Goal: Transaction & Acquisition: Purchase product/service

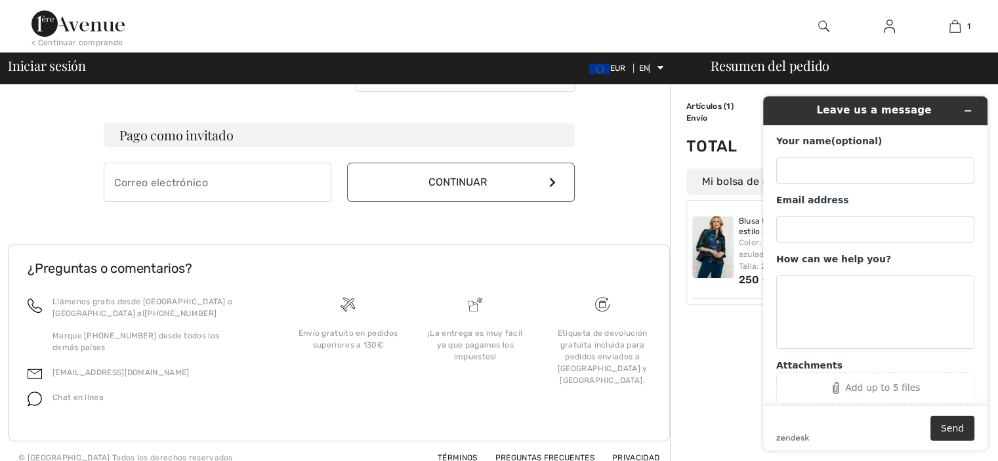
click at [651, 15] on div at bounding box center [405, 26] width 499 height 52
click at [714, 248] on img at bounding box center [712, 248] width 41 height 62
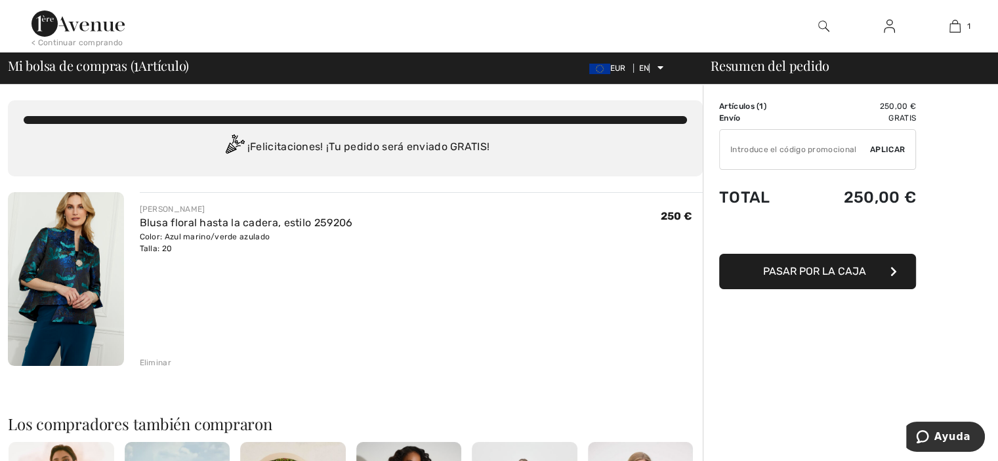
click at [815, 265] on font "Pasar por la caja" at bounding box center [814, 271] width 103 height 12
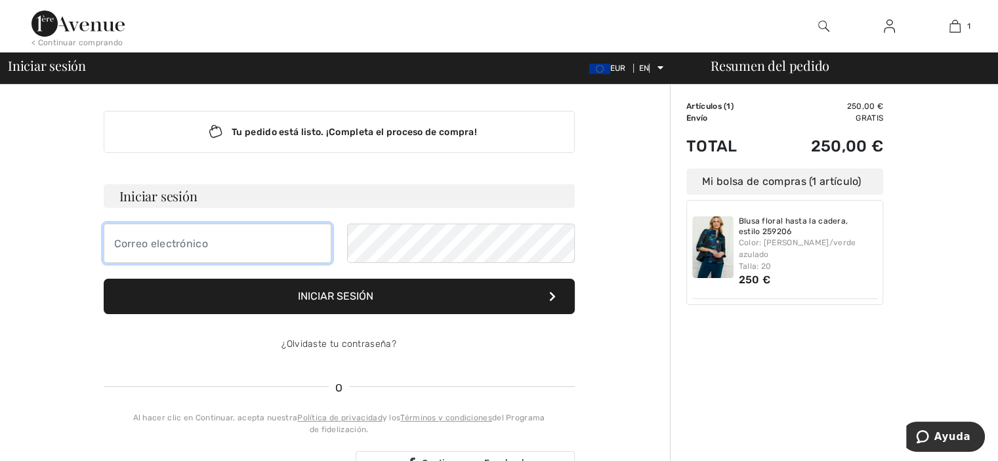
type input "mrosator@yahoo,es"
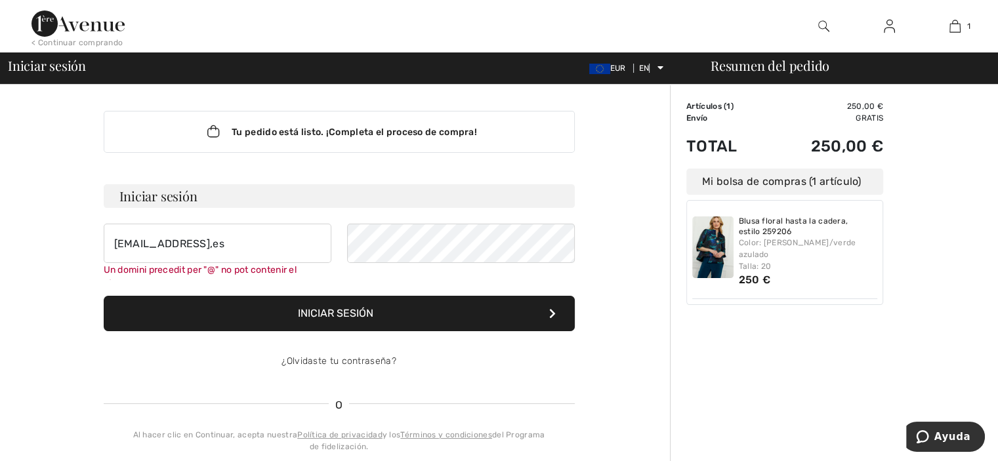
click at [551, 293] on form "Iniciar sesión mrosator@yahoo,es Un domini precedit per "@" no pot contenir el …" at bounding box center [339, 282] width 471 height 197
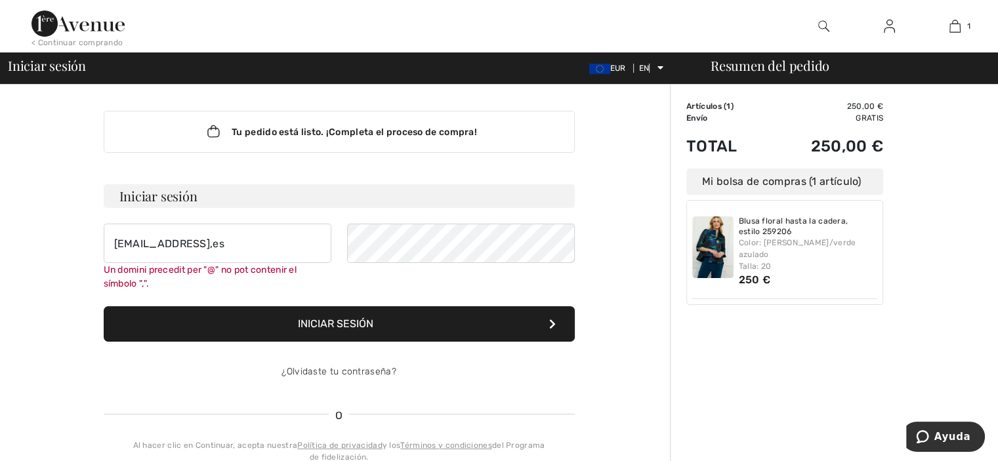
click at [312, 268] on div "Un domini precedit per "@" no pot contenir el símbolo ","." at bounding box center [218, 277] width 228 height 28
click at [312, 266] on div "Un domini precedit per "@" no pot contenir el símbolo ","." at bounding box center [218, 277] width 228 height 28
click at [312, 269] on div "Un domini precedit per "@" no pot contenir el símbolo ","." at bounding box center [218, 277] width 228 height 28
click at [310, 266] on div "Un domini precedit per "@" no pot contenir el símbolo ","." at bounding box center [218, 277] width 228 height 28
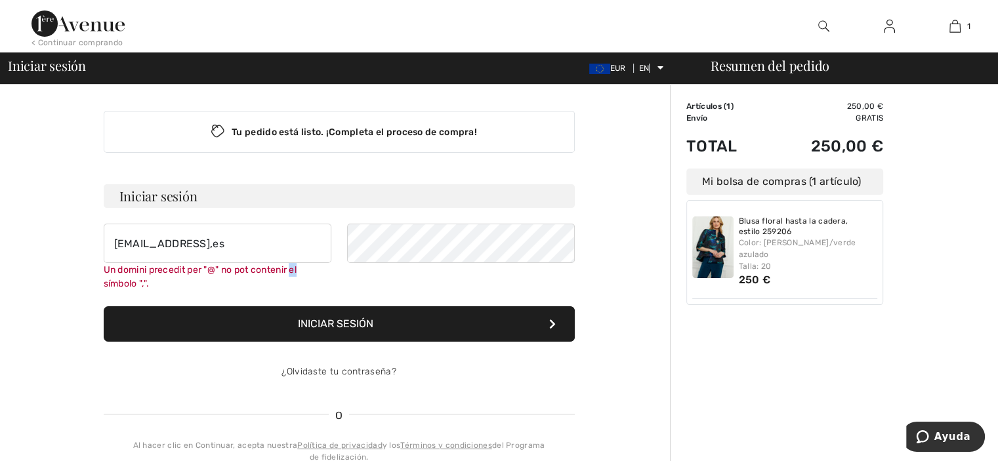
click at [310, 266] on div "Un domini precedit per "@" no pot contenir el símbolo ","." at bounding box center [218, 277] width 228 height 28
click at [232, 262] on input "mrosator@yahoo,es" at bounding box center [218, 243] width 228 height 39
click at [308, 268] on div "Un domini precedit per "@" no pot contenir el símbol ","." at bounding box center [218, 277] width 228 height 28
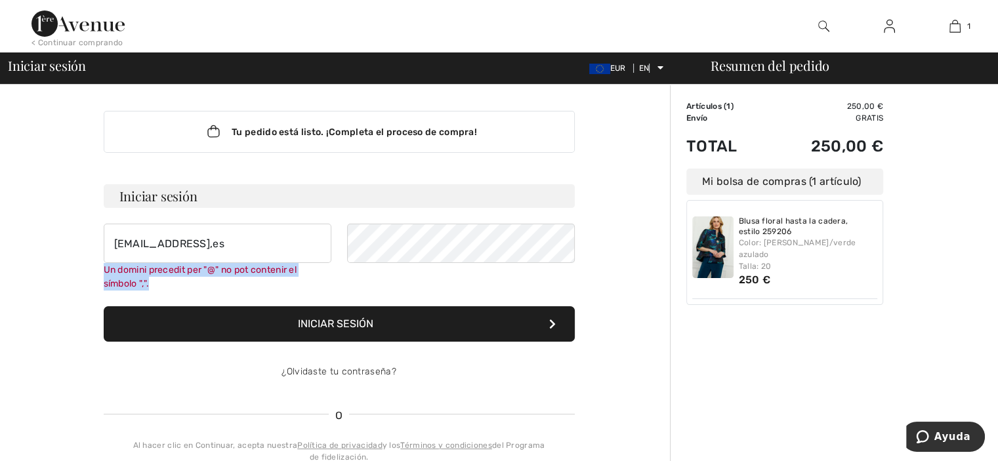
click at [308, 268] on div "Un domini precedit per "@" no pot contenir el símbolo ","." at bounding box center [218, 277] width 228 height 28
click at [116, 285] on font "Un domini precedit per "@" no pot contenir el símbolo ","." at bounding box center [201, 276] width 194 height 25
click at [123, 291] on form "Iniciar sesión mrosator@yahoo,es Un domini precedit per "@" no pot contenir el …" at bounding box center [339, 287] width 471 height 207
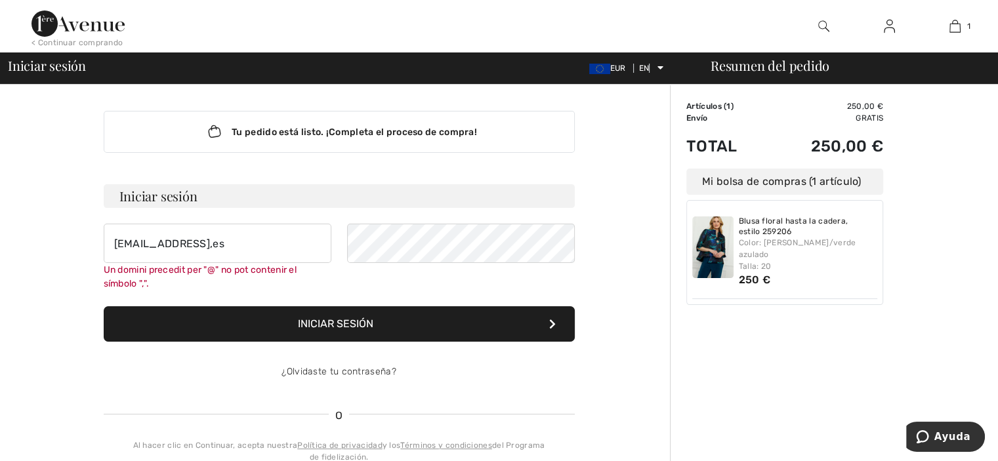
click at [446, 318] on button "Iniciar sesión" at bounding box center [339, 323] width 471 height 35
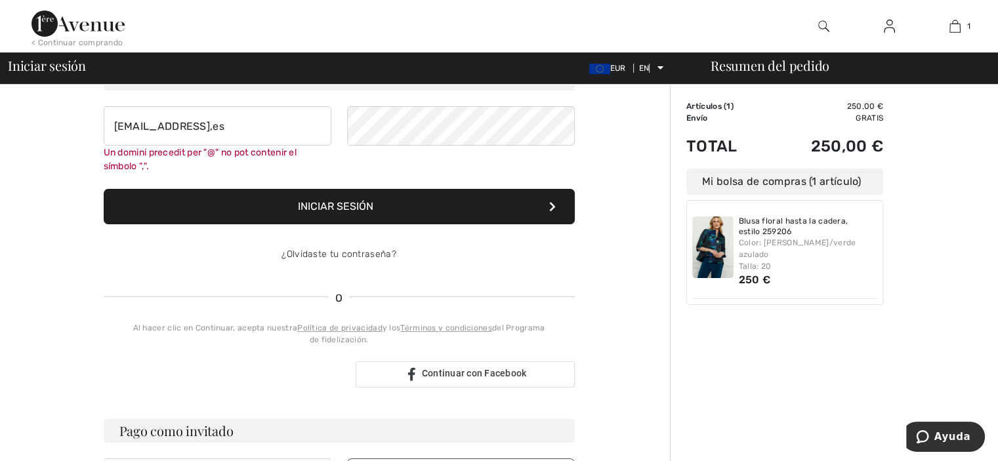
scroll to position [118, 0]
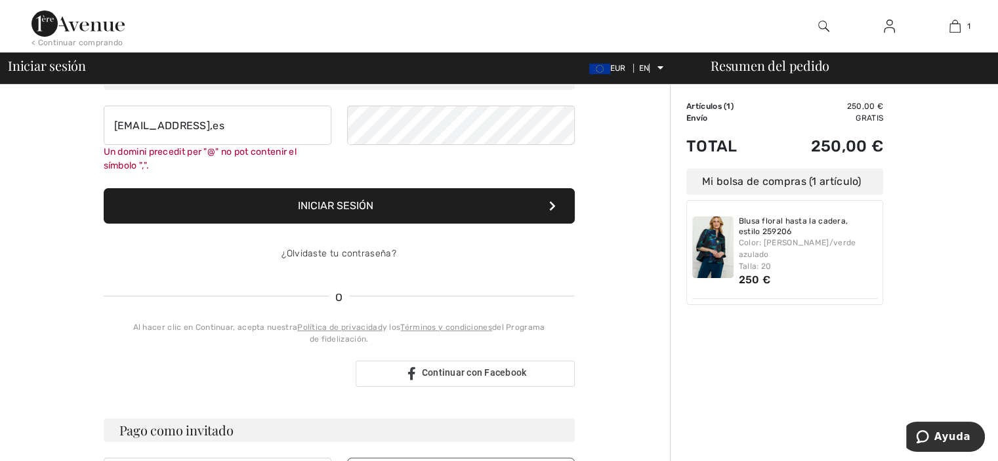
click at [314, 145] on div "Un domini precedit per "@" no pot contenir el símbolo ","." at bounding box center [218, 159] width 228 height 28
click at [123, 157] on div "Un domini precedit per "@" no pot contenir el símbolo ","." at bounding box center [218, 159] width 228 height 28
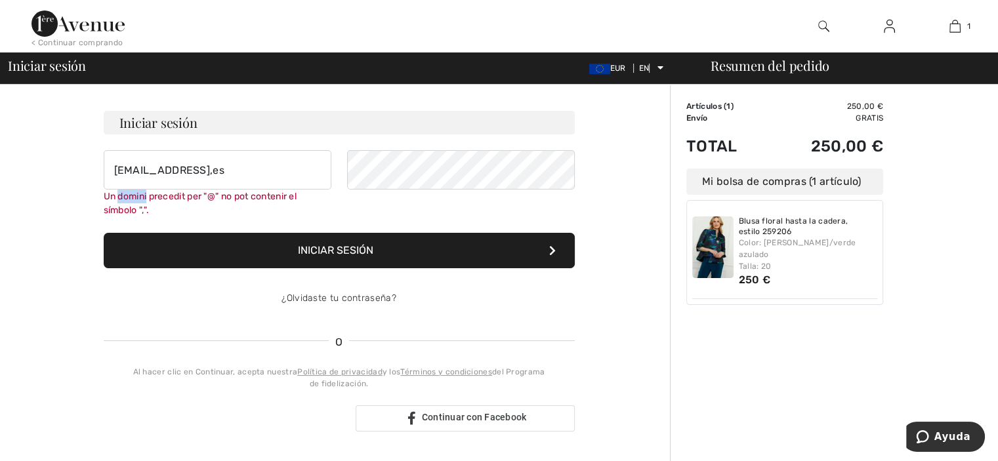
scroll to position [0, 0]
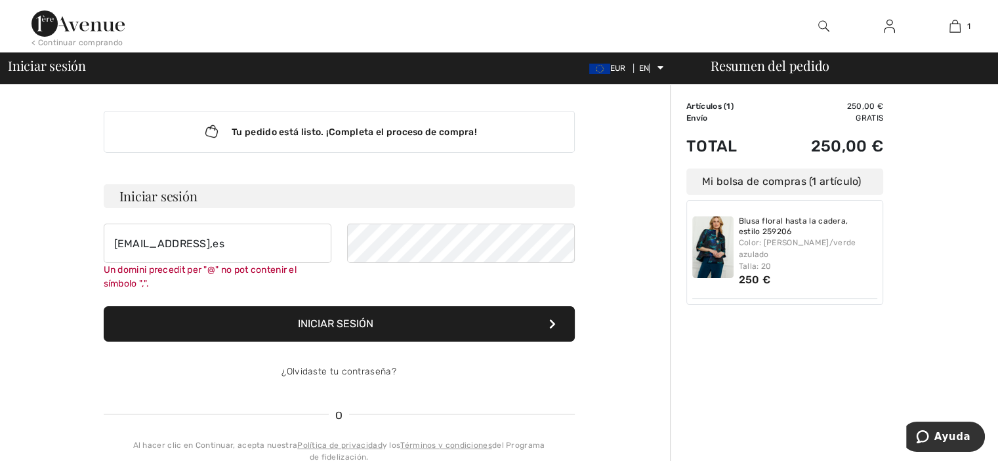
click at [105, 275] on div "Un domini precedit per "@" no pot contenir el símbolo ","." at bounding box center [218, 277] width 228 height 28
drag, startPoint x: 105, startPoint y: 275, endPoint x: 112, endPoint y: 271, distance: 8.2
click at [112, 271] on div "Un domini precedit per "@" no pot contenir el símbolo ","." at bounding box center [218, 277] width 228 height 28
click at [112, 271] on font "Un domini precedit per "@" no pot contenir el símbolo ","." at bounding box center [201, 276] width 194 height 25
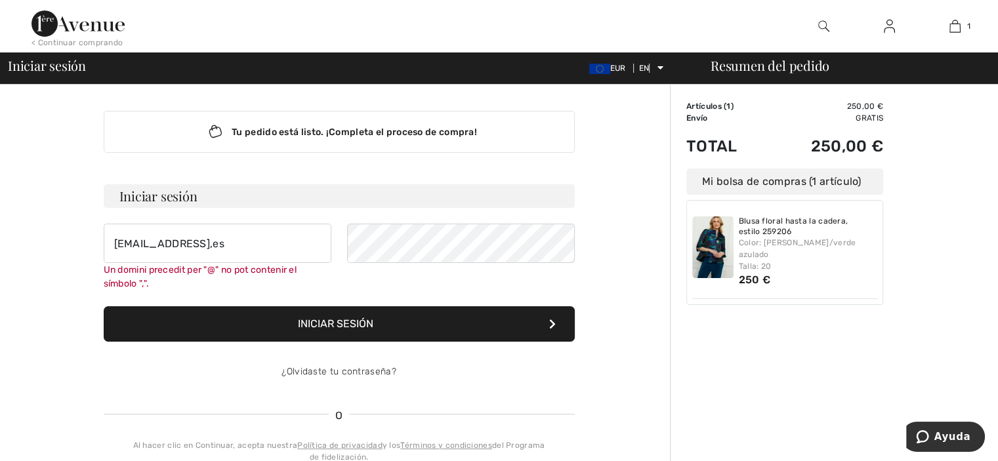
click at [144, 274] on font "Un domini precedit per "@" no pot contenir el símbolo ","." at bounding box center [201, 276] width 194 height 25
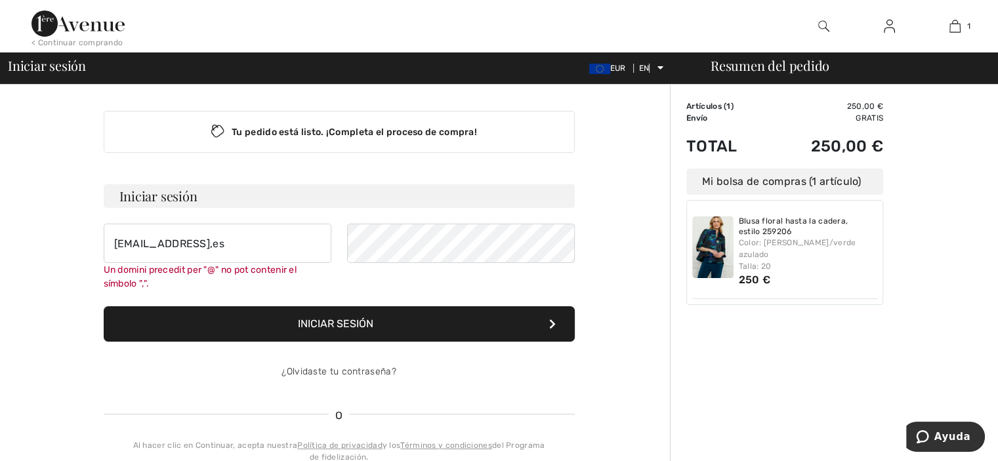
drag, startPoint x: 144, startPoint y: 274, endPoint x: 136, endPoint y: 263, distance: 13.1
click at [136, 263] on div "Un domini precedit per "@" no pot contenir el símbolo ","." at bounding box center [218, 277] width 228 height 28
click at [200, 270] on font "Un domini precedit per "@" no pot contenir el símbolo ","." at bounding box center [201, 276] width 194 height 25
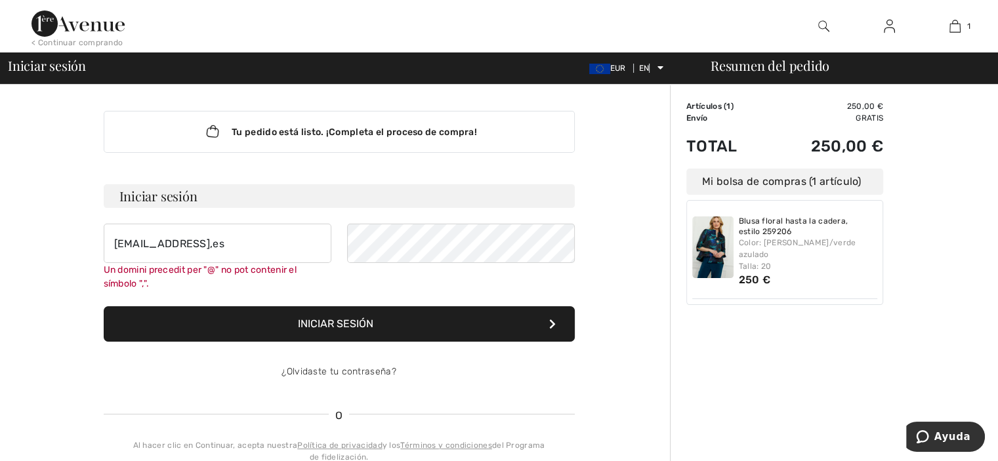
click at [268, 270] on font "Un domini precedit per "@" no pot contenir el símbolo ","." at bounding box center [201, 276] width 194 height 25
click at [139, 274] on font "Un domini precedit per "@" no pot contenir el símbolo ","." at bounding box center [201, 276] width 194 height 25
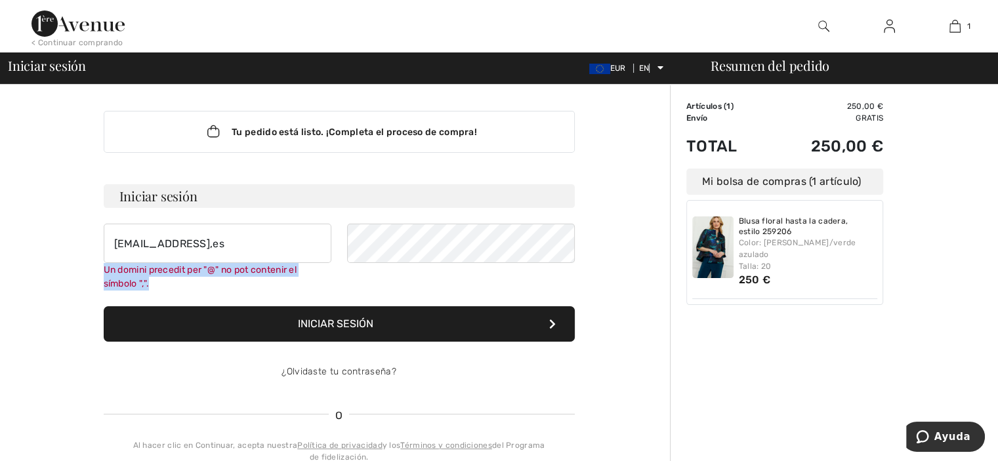
click at [139, 274] on font "Un domini precedit per "@" no pot contenir el símbolo ","." at bounding box center [201, 276] width 194 height 25
click at [317, 264] on div "Un domini precedit per "@" no pot contenir el símbolo ","." at bounding box center [218, 277] width 228 height 28
click at [243, 275] on font "Un domini precedit per "@" no pot contenir el símbolo ","." at bounding box center [201, 276] width 194 height 25
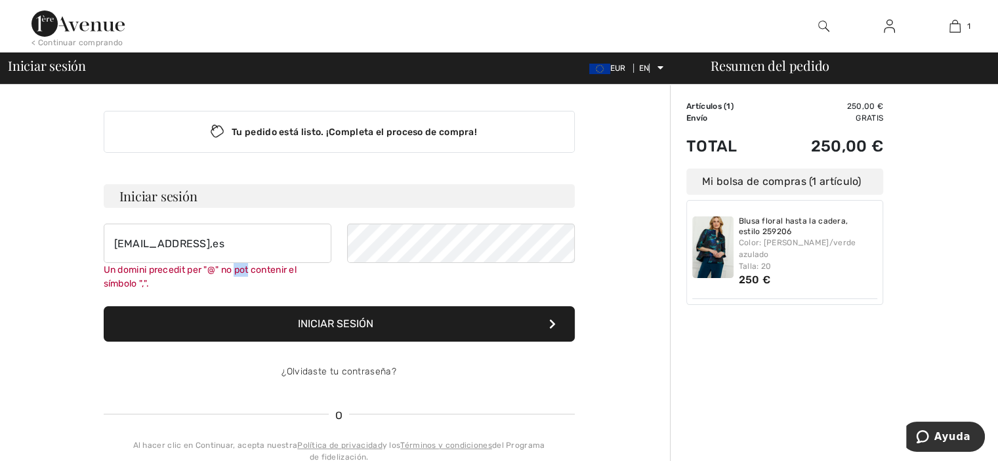
click at [243, 275] on font "Un domini precedit per "@" no pot contenir el símbolo ","." at bounding box center [201, 276] width 194 height 25
click at [243, 272] on font "Un domini precedit per "@" no pot contenir el símbolo ","." at bounding box center [201, 276] width 194 height 25
click at [310, 275] on div "Un domini precedit per "@" no pot contenir el símbolo ","." at bounding box center [218, 277] width 228 height 28
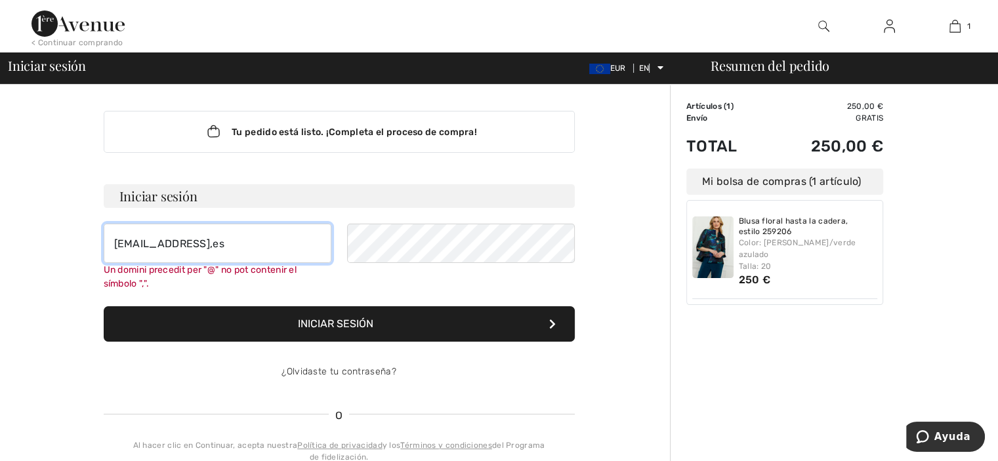
click at [263, 261] on input "mrosator@yahoo,es" at bounding box center [218, 243] width 228 height 39
click at [176, 268] on font "Un domini precedit per "@" no pot contenir el símbolo ","." at bounding box center [201, 276] width 194 height 25
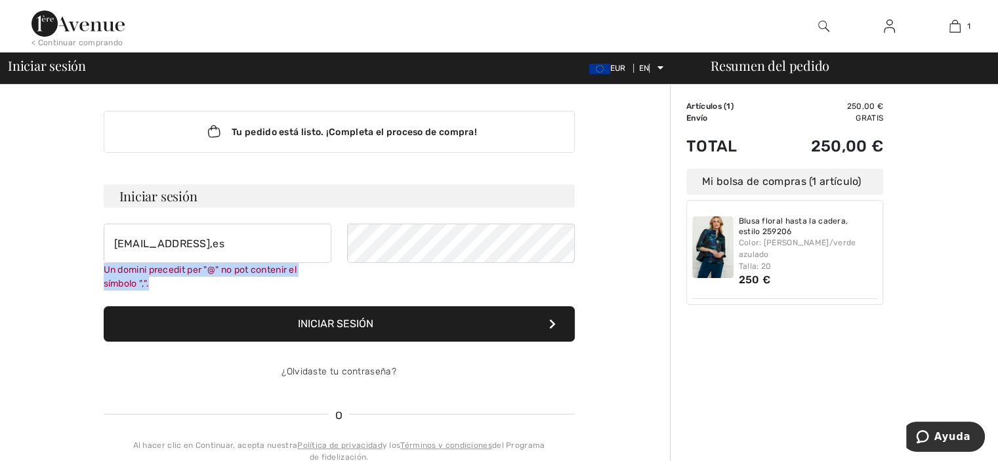
click at [176, 268] on font "Un domini precedit per "@" no pot contenir el símbolo ","." at bounding box center [201, 276] width 194 height 25
click at [230, 267] on font "Un domini precedit per "@" no pot contenir el símbolo ","." at bounding box center [201, 276] width 194 height 25
click at [306, 272] on div "Un domini precedit per "@" no pot contenir el símbolo ","." at bounding box center [218, 277] width 228 height 28
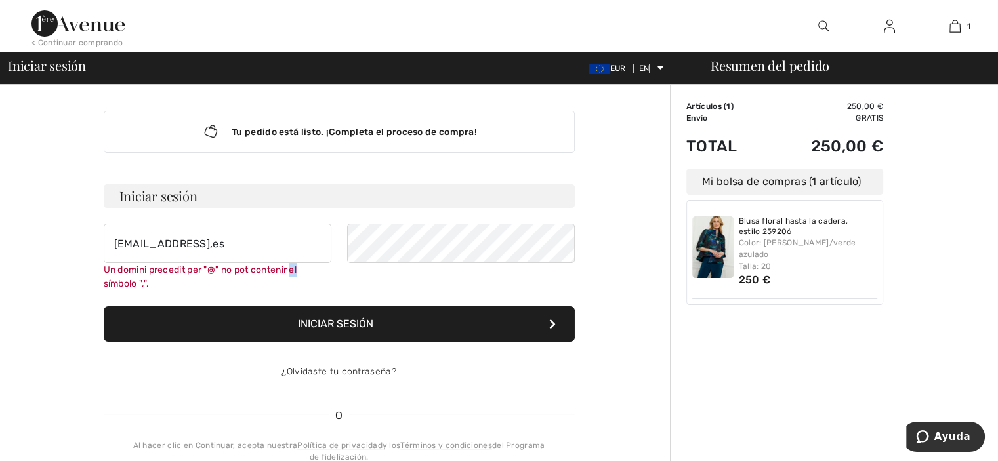
click at [306, 272] on div "Un domini precedit per "@" no pot contenir el símbolo ","." at bounding box center [218, 277] width 228 height 28
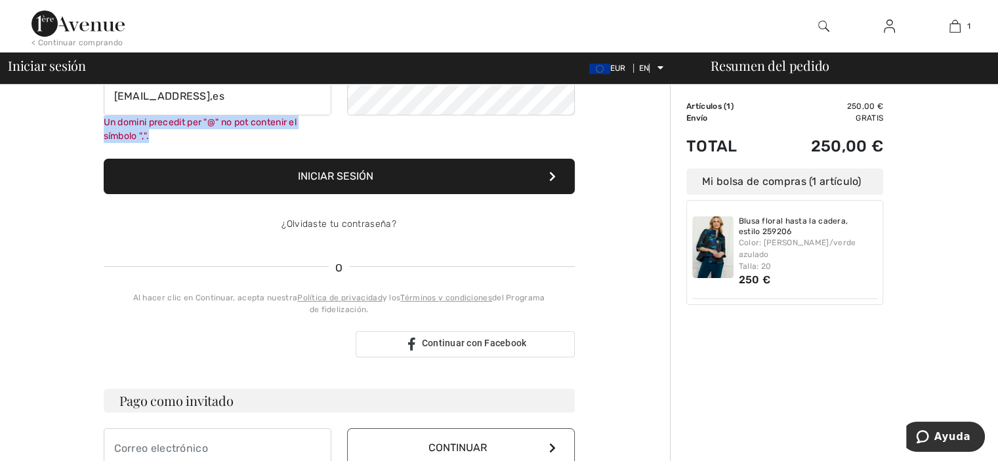
scroll to position [143, 0]
